Goal: Task Accomplishment & Management: Manage account settings

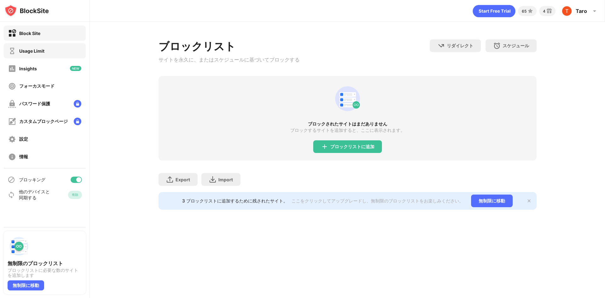
click at [35, 55] on div "Usage Limit" at bounding box center [45, 50] width 82 height 15
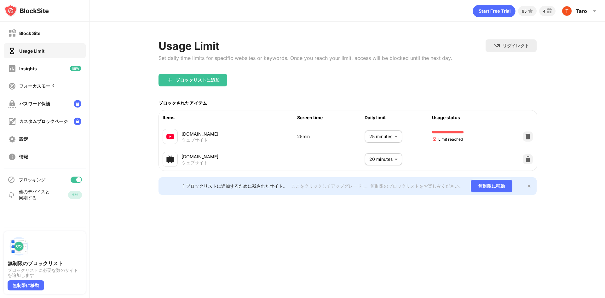
click at [386, 134] on body "Block Site Usage Limit Insights フォーカスモード パスワード保護 カスタムブロックページ 設定 情報 ブロッキング 他のデバイ…" at bounding box center [302, 149] width 605 height 298
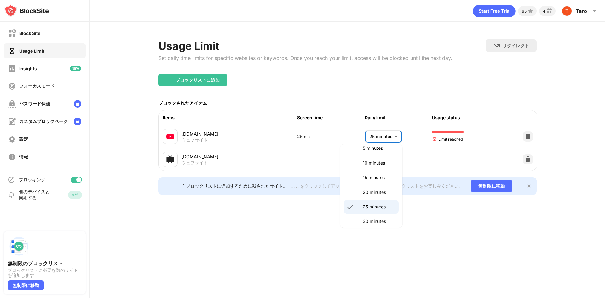
scroll to position [42, 0]
click at [378, 200] on p "30 minutes" at bounding box center [379, 203] width 32 height 7
type input "**"
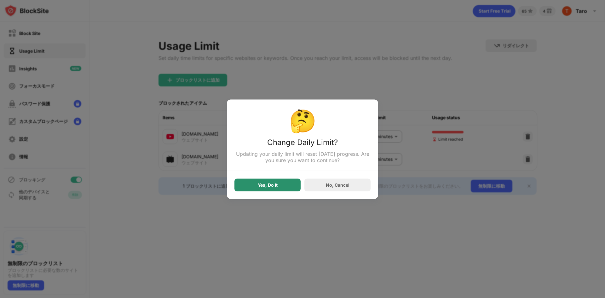
click at [272, 182] on div "Yes, Do It" at bounding box center [267, 184] width 66 height 13
